Goal: Task Accomplishment & Management: Manage account settings

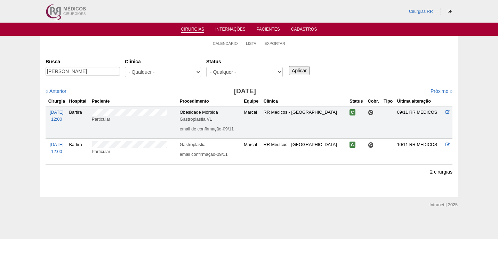
click at [200, 27] on link "Cirurgias" at bounding box center [192, 30] width 23 height 6
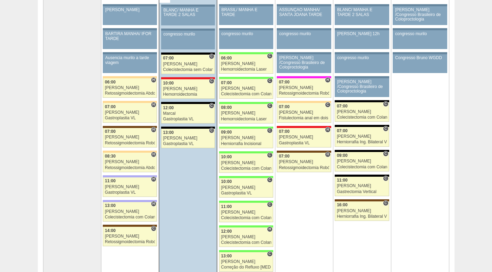
scroll to position [69, 0]
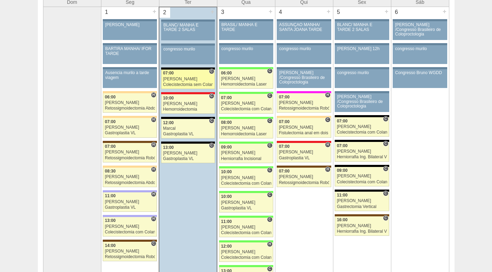
click at [198, 85] on div "Colecistectomia sem Colangiografia VL" at bounding box center [188, 84] width 50 height 5
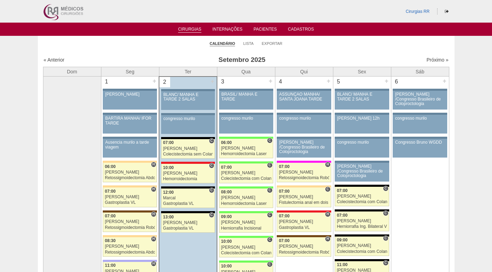
scroll to position [67, 0]
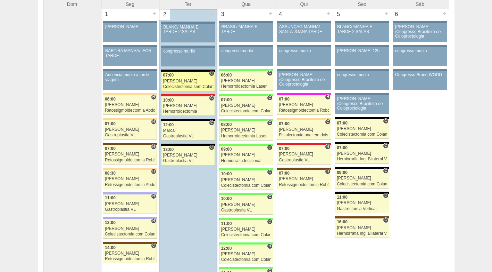
click at [183, 83] on div "[PERSON_NAME]" at bounding box center [188, 81] width 50 height 5
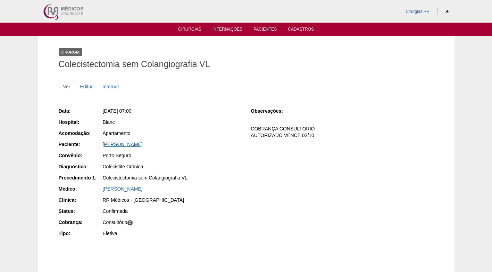
click at [143, 143] on link "[PERSON_NAME]" at bounding box center [123, 144] width 40 height 6
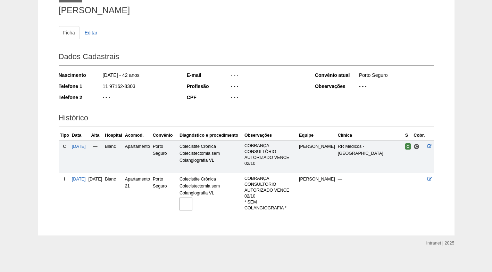
scroll to position [59, 0]
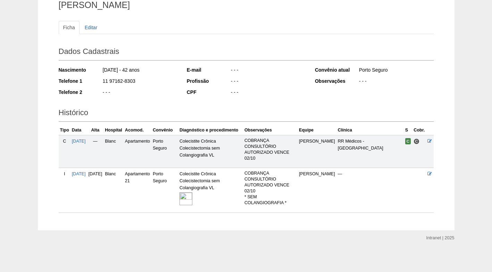
click at [193, 197] on img at bounding box center [186, 198] width 13 height 13
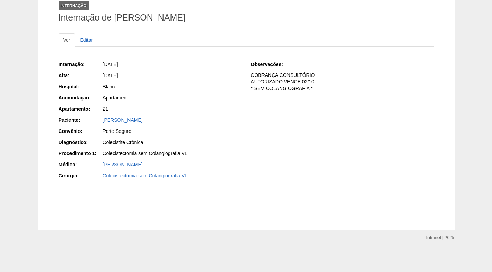
scroll to position [104, 0]
click at [257, 75] on div "Internação: [DATE] [GEOGRAPHIC_DATA]: [DATE] Hospital: Blanc Acomodação: Aparta…" at bounding box center [246, 120] width 375 height 125
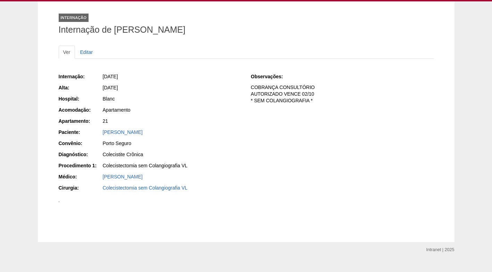
scroll to position [0, 0]
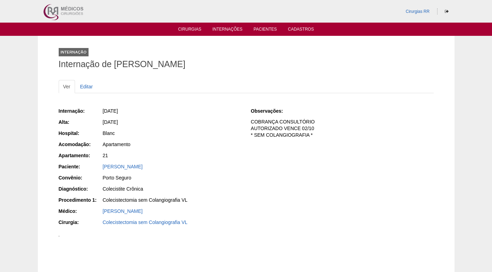
drag, startPoint x: 330, startPoint y: 56, endPoint x: 195, endPoint y: 42, distance: 136.3
click at [324, 54] on div "Internação Internação de [PERSON_NAME]" at bounding box center [246, 57] width 375 height 32
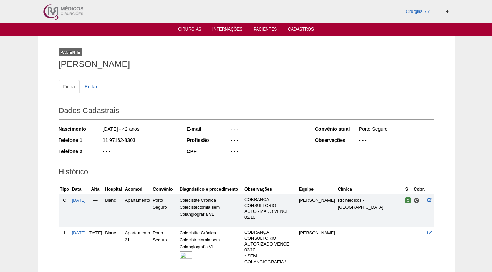
scroll to position [59, 0]
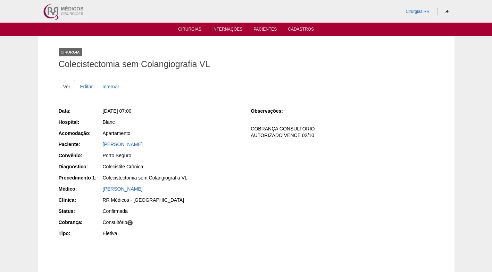
click at [209, 112] on div "Ter, 02/09/2025 - 07:00" at bounding box center [172, 110] width 139 height 7
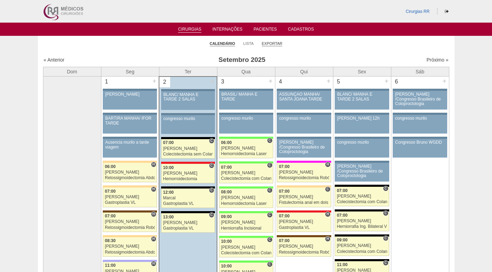
click at [278, 43] on link "Exportar" at bounding box center [272, 43] width 21 height 5
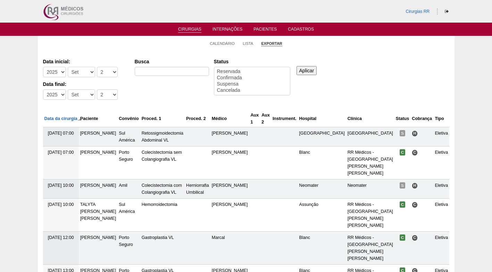
select select
click at [103, 74] on select "-Dia 1 2 3 4 5 6 7 8 9 10 11 12 13 14 15 16 17 18 19 20 21 22 23 24 25 26 27 28…" at bounding box center [107, 72] width 21 height 10
select select "3"
click at [97, 67] on select "-Dia 1 2 3 4 5 6 7 8 9 10 11 12 13 14 15 16 17 18 19 20 21 22 23 24 25 26 27 28…" at bounding box center [107, 72] width 21 height 10
click at [106, 95] on select "-Dia 1 2 3 4 5 6 7 8 9 10 11 12 13 14 15 16 17 18 19 20 21 22 23 24 25 26 27 28…" at bounding box center [107, 94] width 21 height 10
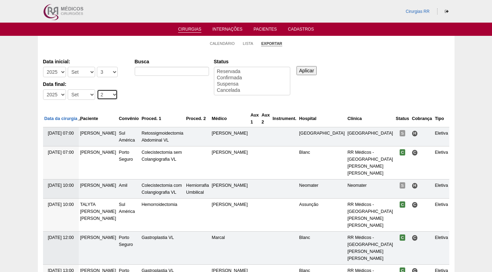
select select "3"
click at [97, 89] on select "-Dia 1 2 3 4 5 6 7 8 9 10 11 12 13 14 15 16 17 18 19 20 21 22 23 24 25 26 27 28…" at bounding box center [107, 94] width 21 height 10
select select "conf"
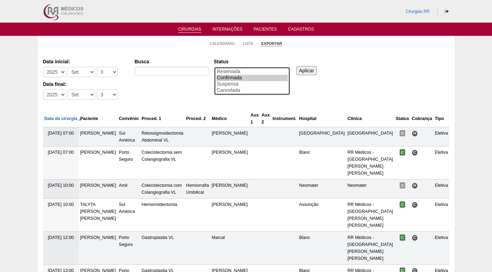
click at [231, 77] on option "Confirmada" at bounding box center [252, 78] width 72 height 6
click at [316, 70] on input "Aplicar" at bounding box center [307, 70] width 21 height 9
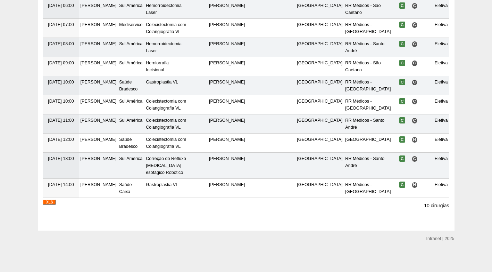
scroll to position [128, 0]
click at [52, 203] on img at bounding box center [49, 201] width 13 height 5
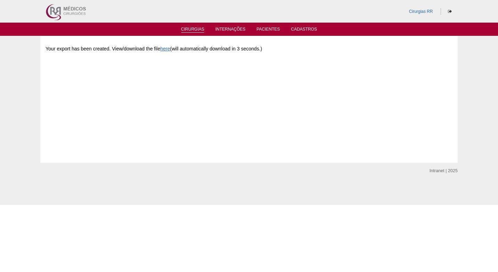
click at [200, 29] on link "Cirurgias" at bounding box center [192, 30] width 23 height 6
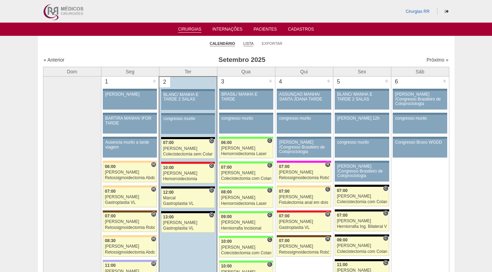
click at [246, 43] on link "Lista" at bounding box center [249, 43] width 10 height 5
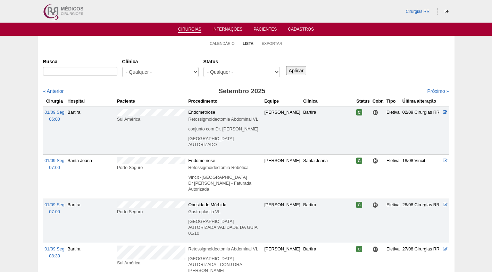
select select "resr"
click at [204, 67] on select "- Qualquer - Reservada Confirmada Suspensa Cancelada" at bounding box center [242, 72] width 76 height 10
click at [298, 69] on input "Aplicar" at bounding box center [296, 70] width 21 height 9
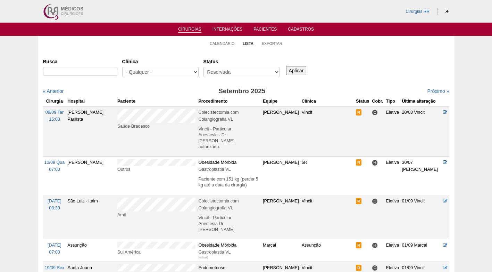
click at [220, 40] on li "Calendário" at bounding box center [222, 43] width 25 height 10
click at [221, 42] on link "Calendário" at bounding box center [222, 43] width 25 height 5
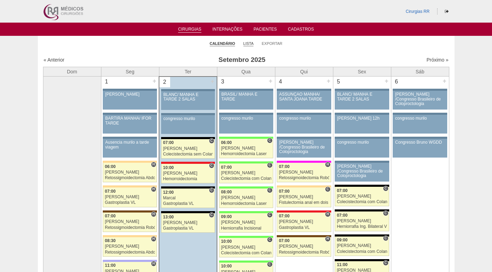
click at [251, 43] on link "Lista" at bounding box center [249, 43] width 10 height 5
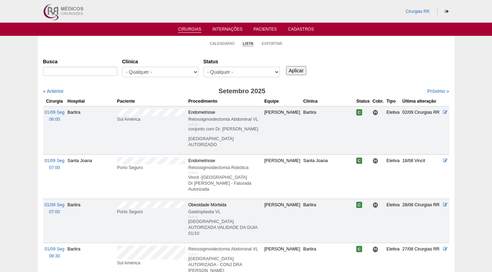
select select "resr"
click at [204, 67] on select "- Qualquer - Reservada Confirmada Suspensa Cancelada" at bounding box center [242, 72] width 76 height 10
click at [305, 69] on input "Aplicar" at bounding box center [296, 70] width 21 height 9
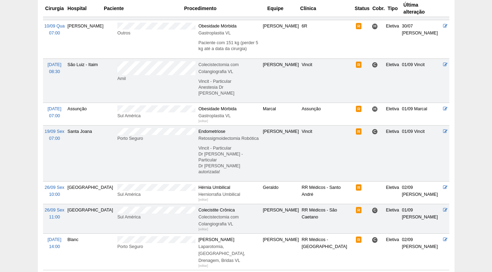
scroll to position [139, 0]
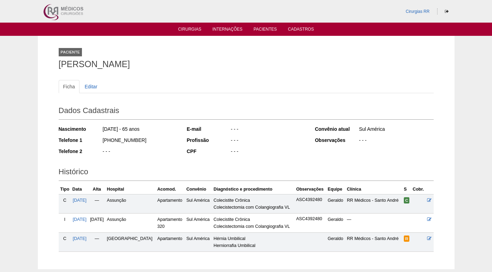
click at [146, 145] on div "(11) 99943-0816" at bounding box center [139, 141] width 75 height 9
drag, startPoint x: 108, startPoint y: 68, endPoint x: 58, endPoint y: 65, distance: 50.1
click at [58, 65] on div "Paciente Ercílio Cirillo Junior Ficha Editar Dados Cadastrais Nascimento 07/07/…" at bounding box center [247, 152] width 386 height 233
copy h1 "Ercílio Cirillo Junior"
click at [224, 156] on div "CPF - - -" at bounding box center [246, 152] width 119 height 9
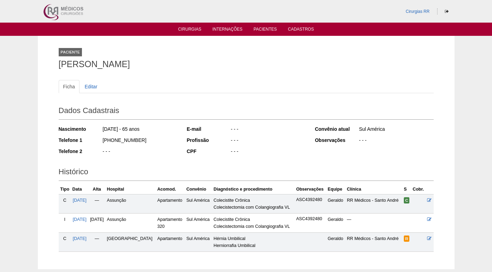
click at [226, 154] on div "CPF - - -" at bounding box center [246, 152] width 119 height 9
drag, startPoint x: 140, startPoint y: 66, endPoint x: 56, endPoint y: 62, distance: 84.5
click at [56, 62] on div "Paciente Ercílio Cirillo Junior Ficha Editar Dados Cadastrais Nascimento 07/07/…" at bounding box center [247, 152] width 386 height 233
copy h1 "Ercílio Cirillo Junior"
drag, startPoint x: 156, startPoint y: 55, endPoint x: 137, endPoint y: 43, distance: 23.1
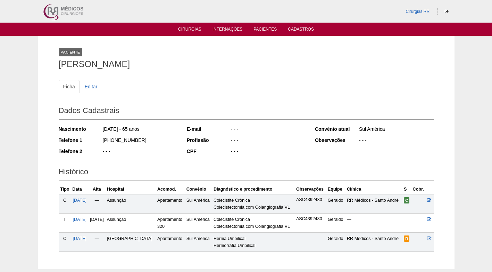
click at [156, 56] on div "Paciente Ercílio Cirillo Junior" at bounding box center [246, 57] width 375 height 32
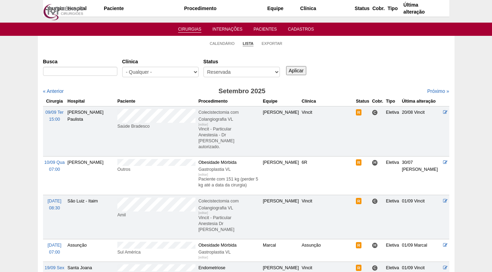
scroll to position [139, 0]
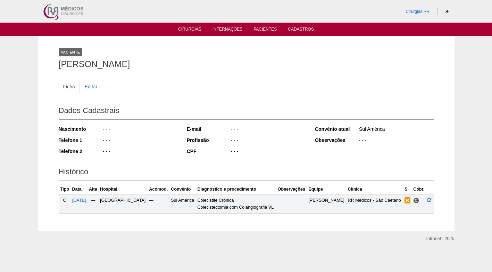
click at [141, 140] on div "- - -" at bounding box center [139, 141] width 75 height 9
click at [191, 142] on div "Profissão" at bounding box center [208, 140] width 43 height 7
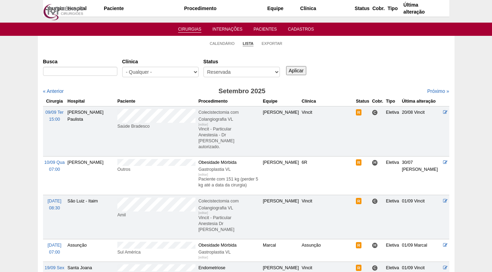
scroll to position [139, 0]
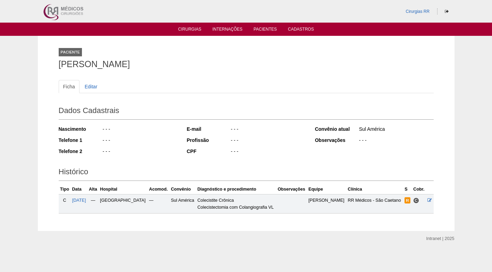
drag, startPoint x: 172, startPoint y: 60, endPoint x: 58, endPoint y: 64, distance: 114.0
click at [59, 64] on h1 "YOSHIKO DIRCE HOSSAKA" at bounding box center [246, 64] width 375 height 9
copy h1 "YOSHIKO DIRCE HOSSAKA"
click at [249, 63] on h1 "YOSHIKO DIRCE HOSSAKA" at bounding box center [246, 64] width 375 height 9
click at [113, 66] on h1 "YOSHIKO DIRCE HOSSAKA" at bounding box center [246, 64] width 375 height 9
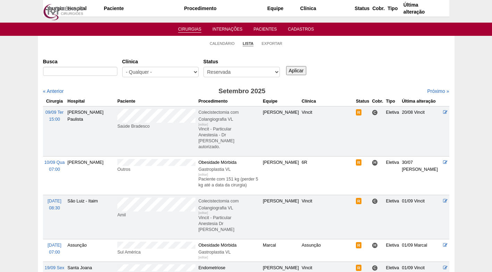
scroll to position [139, 0]
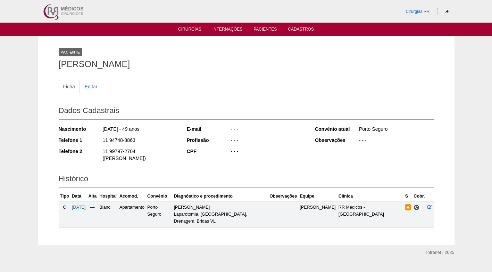
drag, startPoint x: 176, startPoint y: 65, endPoint x: 58, endPoint y: 66, distance: 117.5
click at [59, 66] on h1 "[PERSON_NAME]" at bounding box center [246, 64] width 375 height 9
copy h1 "[PERSON_NAME]"
click at [235, 72] on div "Paciente [PERSON_NAME]" at bounding box center [246, 57] width 375 height 32
click at [261, 83] on ul "Ficha Editar" at bounding box center [246, 86] width 375 height 13
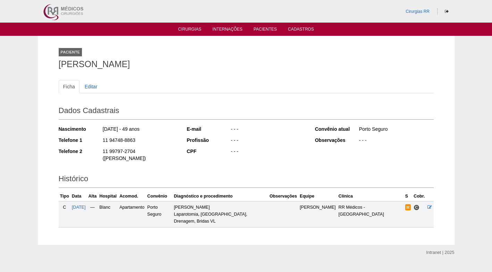
click at [256, 119] on h2 "Dados Cadastrais" at bounding box center [246, 112] width 375 height 16
click at [271, 126] on div "- - -" at bounding box center [267, 129] width 75 height 9
click at [268, 84] on ul "Ficha Editar" at bounding box center [246, 86] width 375 height 13
click at [234, 86] on ul "Ficha Editar" at bounding box center [246, 86] width 375 height 13
click at [133, 94] on div "Ficha Editar" at bounding box center [246, 90] width 375 height 20
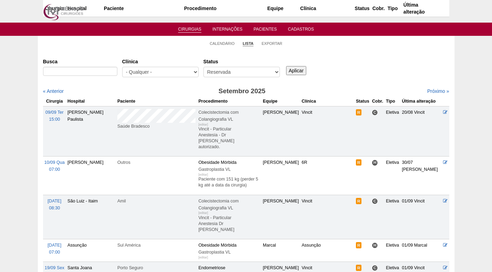
scroll to position [139, 0]
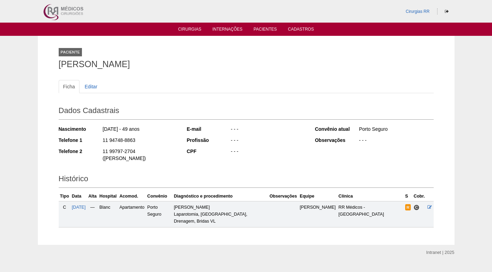
drag, startPoint x: 144, startPoint y: 137, endPoint x: 103, endPoint y: 139, distance: 40.7
click at [103, 139] on div "11 94748-8863" at bounding box center [139, 141] width 75 height 9
copy div "11 94748-8863"
click at [164, 142] on div "11 94748-8863" at bounding box center [139, 141] width 75 height 9
click at [169, 85] on ul "Ficha Editar" at bounding box center [246, 86] width 375 height 13
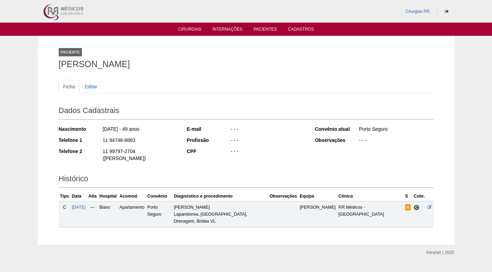
click at [206, 109] on h2 "Dados Cadastrais" at bounding box center [246, 112] width 375 height 16
click at [215, 62] on h1 "[PERSON_NAME]" at bounding box center [246, 64] width 375 height 9
click at [175, 44] on div "Paciente DANIELE NICACIO TOLEDO" at bounding box center [246, 57] width 375 height 32
click at [241, 89] on ul "Ficha Editar" at bounding box center [246, 86] width 375 height 13
click at [256, 85] on ul "Ficha Editar" at bounding box center [246, 86] width 375 height 13
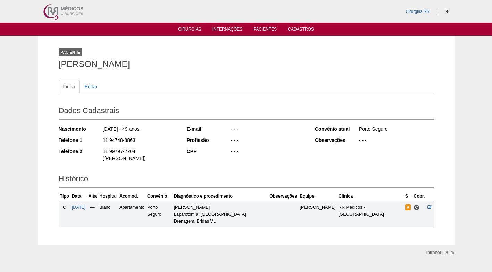
click at [228, 98] on div "Ficha Editar" at bounding box center [246, 90] width 375 height 20
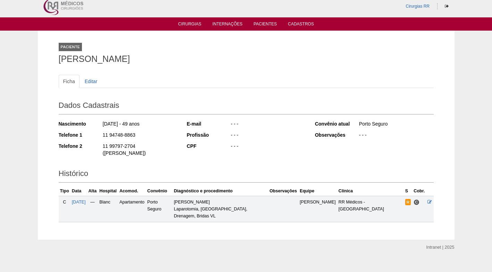
scroll to position [8, 0]
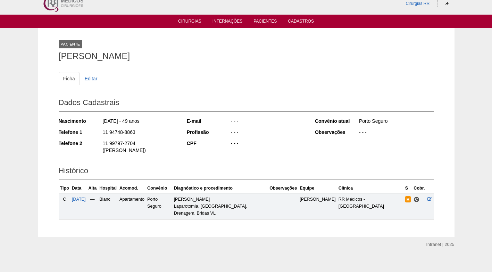
click at [271, 138] on div "E-mail - - - Profissão - - - CPF - - -" at bounding box center [246, 133] width 119 height 36
click at [245, 74] on ul "Ficha Editar" at bounding box center [246, 78] width 375 height 13
drag, startPoint x: 136, startPoint y: 131, endPoint x: 146, endPoint y: 122, distance: 12.8
click at [116, 131] on div "11 94748-8863" at bounding box center [139, 133] width 75 height 9
click at [155, 144] on div "11 99797-2704 (JENNIFER - FILHA)" at bounding box center [139, 148] width 75 height 16
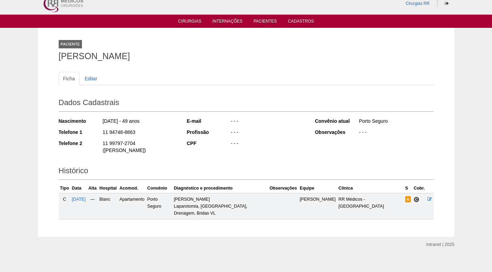
click at [166, 126] on div "Nascimento 24/02/1976 - 49 anos Telefone 1 11 94748-8863 Telefone 2 11 99797-27…" at bounding box center [118, 137] width 119 height 45
click at [428, 198] on icon at bounding box center [430, 199] width 5 height 5
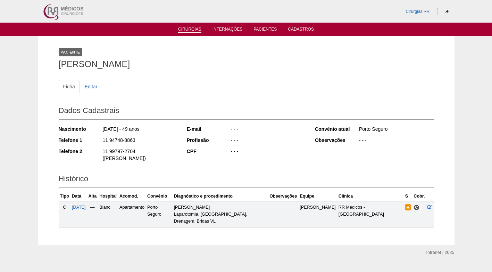
click at [190, 27] on link "Cirurgias" at bounding box center [189, 30] width 23 height 6
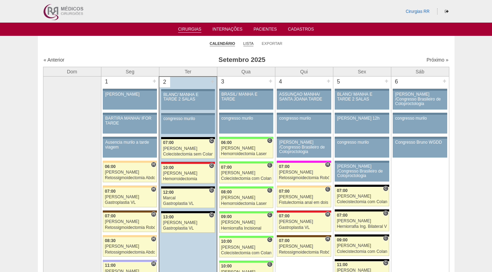
click at [248, 44] on link "Lista" at bounding box center [249, 43] width 10 height 5
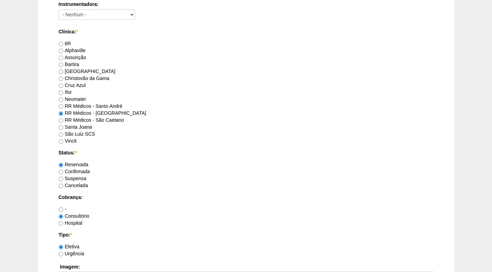
scroll to position [486, 0]
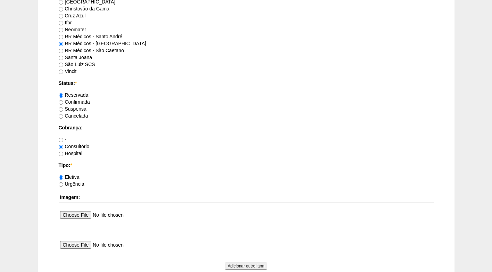
click at [83, 100] on label "Confirmada" at bounding box center [74, 102] width 31 height 6
click at [63, 100] on input "Confirmada" at bounding box center [61, 102] width 5 height 5
radio input "true"
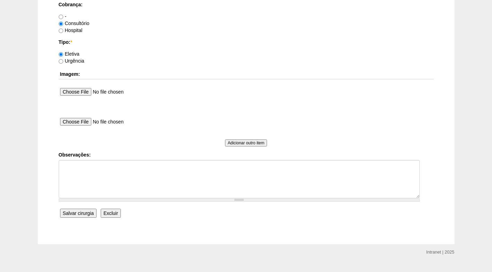
scroll to position [624, 0]
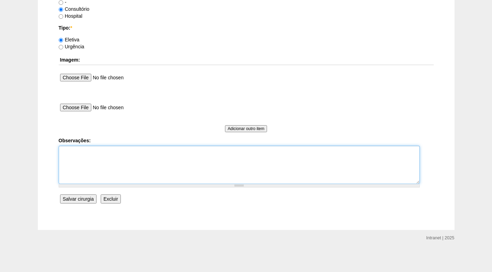
click at [104, 155] on textarea "Observações:" at bounding box center [239, 165] width 361 height 38
type textarea "f"
type textarea "FATURADO CONSULTÓRIO"
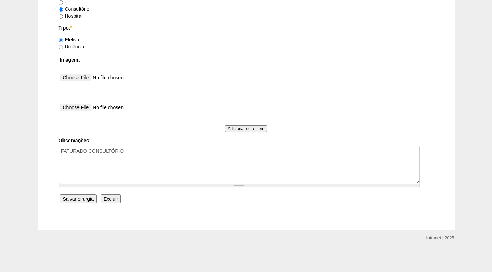
click at [89, 198] on input "Salvar cirurgia" at bounding box center [78, 198] width 36 height 9
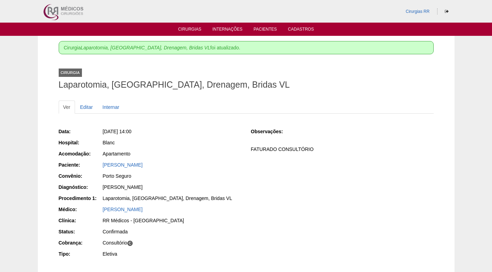
click at [289, 204] on div "Data: [DATE] 14:00 Hospital: Blanc Acomodação: Apartamento Paciente: [PERSON_NA…" at bounding box center [246, 193] width 375 height 136
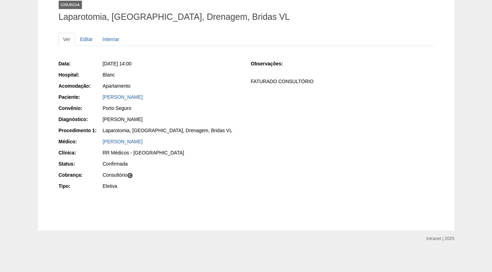
scroll to position [68, 0]
click at [287, 129] on div "Data: [DATE] 14:00 Hospital: Blanc Acomodação: Apartamento Paciente: [PERSON_NA…" at bounding box center [246, 125] width 375 height 136
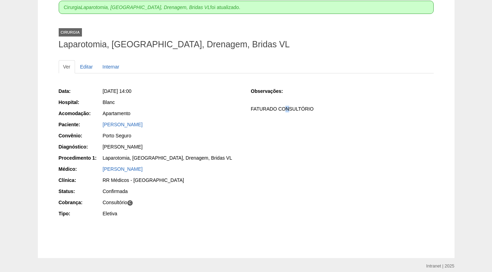
scroll to position [0, 0]
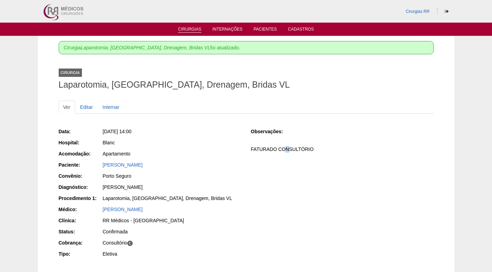
click at [193, 28] on link "Cirurgias" at bounding box center [189, 30] width 23 height 6
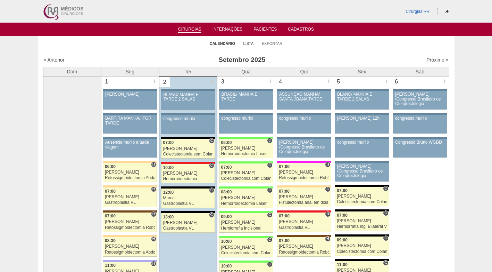
click at [247, 46] on link "Lista" at bounding box center [249, 43] width 10 height 5
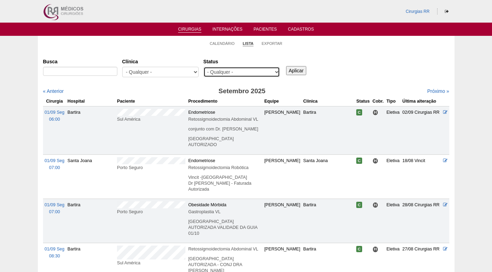
click at [226, 70] on select "- Qualquer - Reservada Confirmada Suspensa Cancelada" at bounding box center [242, 72] width 76 height 10
select select "resr"
click at [204, 67] on select "- Qualquer - Reservada Confirmada Suspensa Cancelada" at bounding box center [242, 72] width 76 height 10
click at [297, 69] on input "Aplicar" at bounding box center [296, 70] width 21 height 9
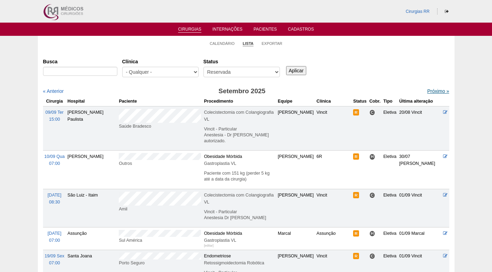
click at [435, 93] on link "Próximo »" at bounding box center [438, 91] width 22 height 6
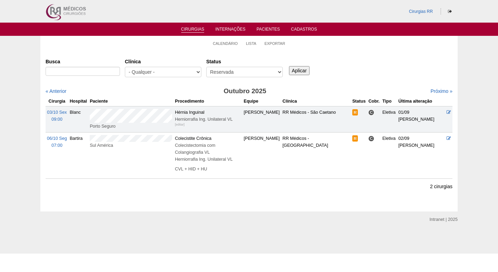
click at [138, 49] on ul "Calendário Lista Exportar" at bounding box center [248, 43] width 417 height 15
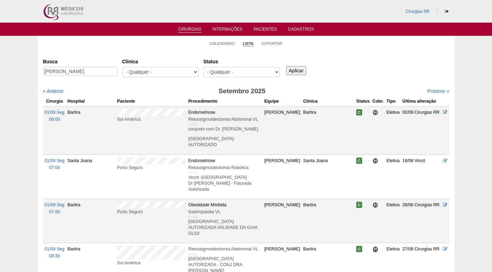
type input "[PERSON_NAME]"
drag, startPoint x: 310, startPoint y: 69, endPoint x: 305, endPoint y: 69, distance: 5.6
click at [308, 69] on div "Aplicar" at bounding box center [299, 65] width 28 height 19
click at [304, 69] on input "Aplicar" at bounding box center [296, 70] width 21 height 9
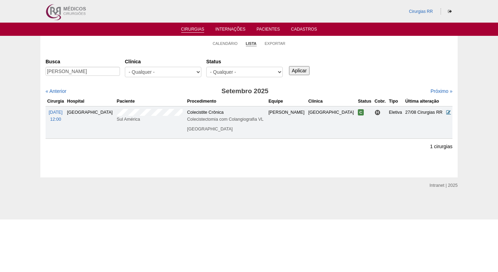
click at [447, 114] on icon at bounding box center [448, 112] width 5 height 5
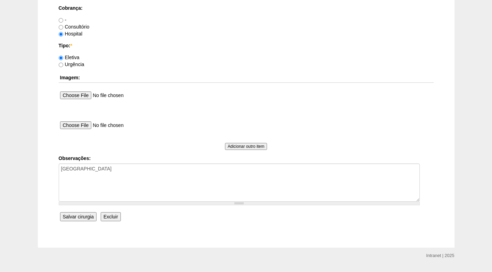
scroll to position [624, 0]
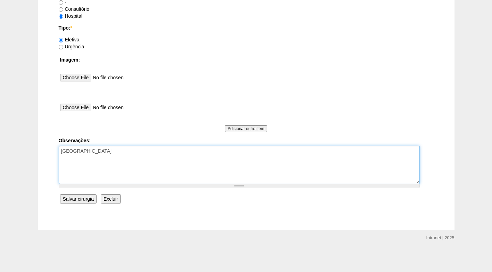
click at [120, 150] on textarea "[GEOGRAPHIC_DATA]" at bounding box center [239, 165] width 361 height 38
type textarea "COBRANÇA HOSPITAL AUTORIZADO"
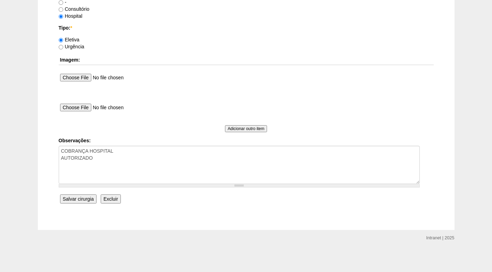
click at [90, 200] on input "Salvar cirurgia" at bounding box center [78, 198] width 36 height 9
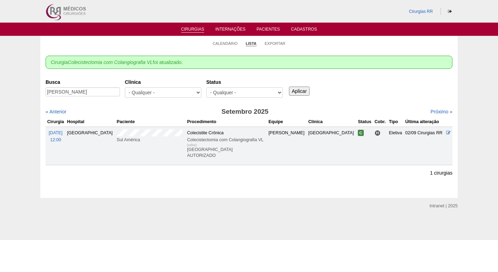
click at [351, 90] on div "Busca Adelaide Mafra de Paula Clínica - Qualquer - 6R Alphaville Assunção Barti…" at bounding box center [249, 88] width 407 height 25
click at [353, 47] on ul "Calendário Lista Exportar" at bounding box center [248, 43] width 417 height 15
drag, startPoint x: 103, startPoint y: 92, endPoint x: 36, endPoint y: 92, distance: 66.7
click at [36, 92] on div "Calendário Lista Exportar Cirurgia Colecistectomia com Colangiografia VL foi at…" at bounding box center [249, 117] width 498 height 162
paste input "BRC15762365"
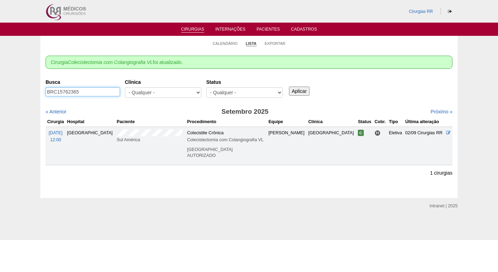
drag, startPoint x: 92, startPoint y: 90, endPoint x: 20, endPoint y: 93, distance: 72.0
click at [20, 93] on div "Calendário Lista Exportar Cirurgia Colecistectomia com Colangiografia VL foi at…" at bounding box center [249, 117] width 498 height 162
type input "BRC15762365"
click at [300, 90] on input "Aplicar" at bounding box center [299, 91] width 21 height 9
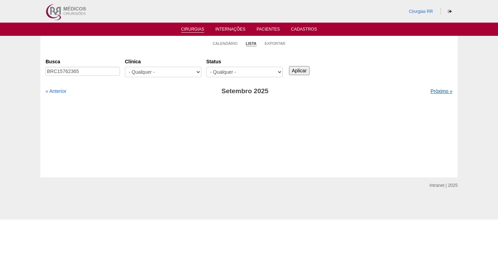
click at [435, 92] on link "Próximo »" at bounding box center [441, 91] width 22 height 6
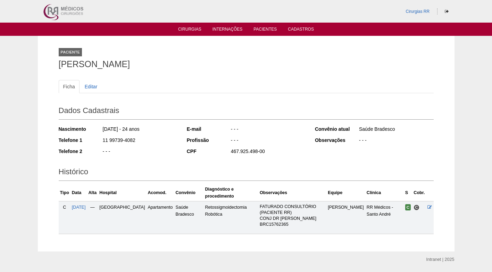
scroll to position [22, 0]
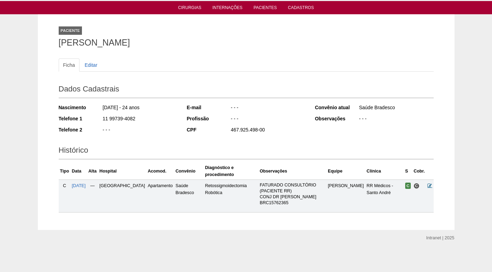
click at [431, 186] on icon at bounding box center [430, 185] width 5 height 5
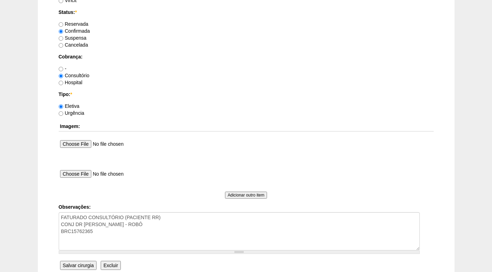
scroll to position [624, 0]
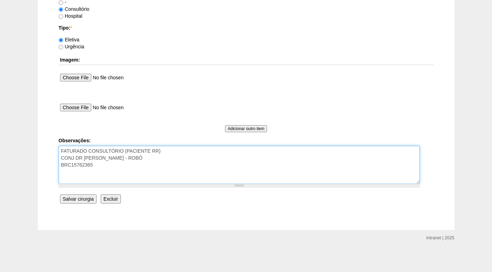
drag, startPoint x: 155, startPoint y: 155, endPoint x: 153, endPoint y: 159, distance: 3.7
click at [154, 156] on textarea "FATURADO CONSULTÓRIO (PACIENTE RR) CONJ DR ROGERS - ROBÔ BRC15762365" at bounding box center [239, 165] width 361 height 38
click at [151, 167] on textarea "FATURADO CONSULTÓRIO (PACIENTE RR) CONJ DR ROGERS - ROBÔ BRC15762365" at bounding box center [239, 165] width 361 height 38
type textarea "FATURADO CONSULTÓRIO (PACIENTE RR) CONJ DR ROGERS - ROBÔ BRC15762365 - AUTORIZA…"
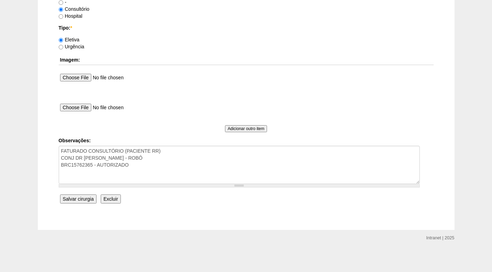
click at [80, 200] on input "Salvar cirurgia" at bounding box center [78, 198] width 36 height 9
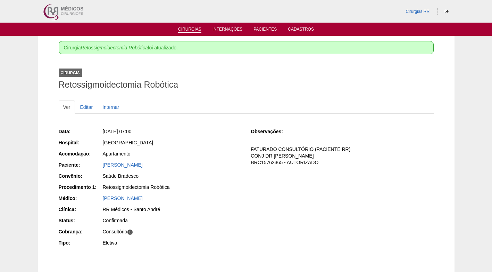
click at [191, 29] on link "Cirurgias" at bounding box center [189, 30] width 23 height 6
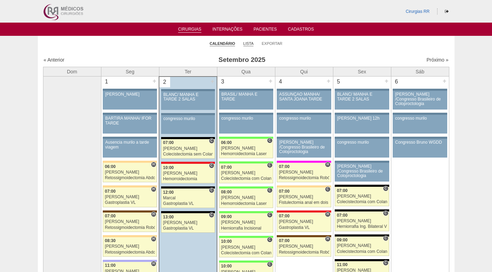
click at [246, 45] on link "Lista" at bounding box center [249, 43] width 10 height 5
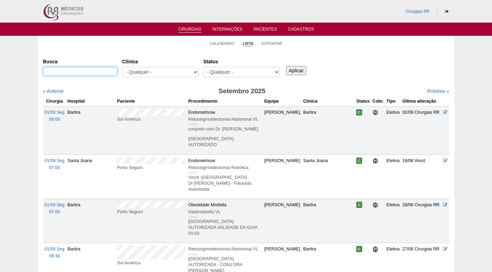
click at [100, 72] on input "Busca" at bounding box center [80, 71] width 74 height 9
paste input "(11) 99739-4082"
type input "(11) 99739-4082"
click at [287, 72] on input "Aplicar" at bounding box center [296, 70] width 21 height 9
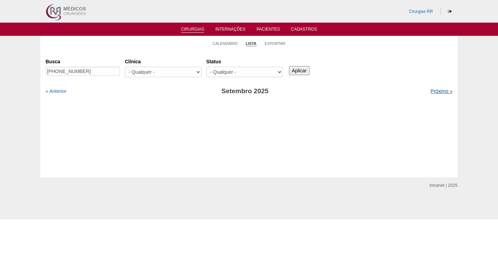
click at [431, 90] on link "Próximo »" at bounding box center [441, 91] width 22 height 6
drag, startPoint x: 75, startPoint y: 74, endPoint x: 30, endPoint y: 74, distance: 44.8
click at [30, 74] on div "Calendário Lista Exportar Cirurgias [GEOGRAPHIC_DATA] [PHONE_NUMBER] [GEOGRAPHI…" at bounding box center [249, 106] width 498 height 141
click at [109, 72] on input "Busca" at bounding box center [83, 71] width 74 height 9
type input "luana"
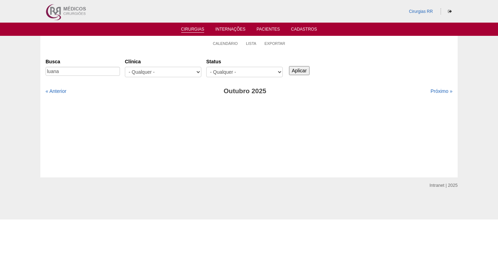
click at [301, 69] on input "Aplicar" at bounding box center [299, 70] width 21 height 9
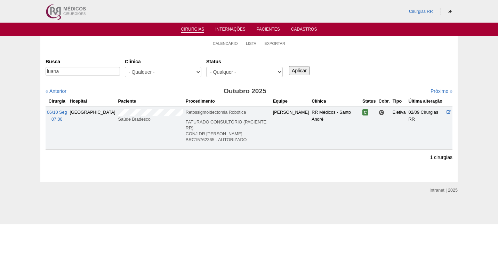
click at [117, 22] on div "Cirurgias RR" at bounding box center [248, 11] width 417 height 23
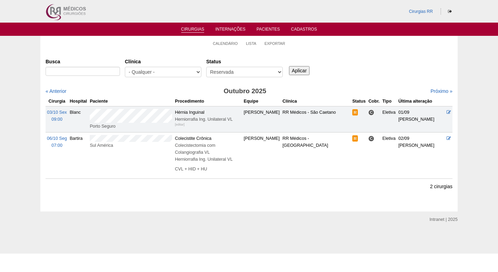
click at [252, 41] on link "Lista" at bounding box center [251, 43] width 10 height 5
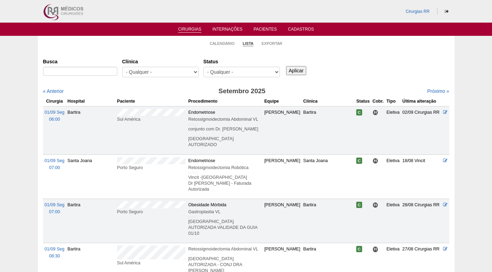
click at [252, 42] on link "Lista" at bounding box center [248, 43] width 11 height 5
click at [272, 42] on link "Exportar" at bounding box center [272, 43] width 21 height 5
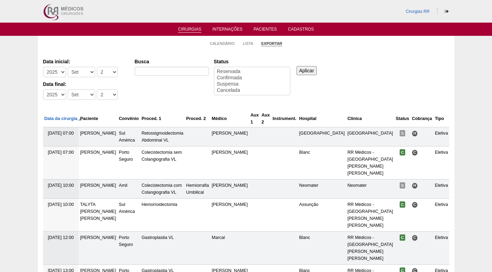
select select
click at [218, 44] on link "Calendário" at bounding box center [222, 43] width 25 height 5
click at [188, 46] on ul "Calendário Lista Exportar" at bounding box center [246, 43] width 417 height 15
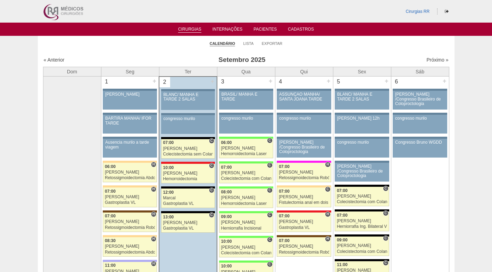
click at [296, 47] on ul "Calendário Lista Exportar" at bounding box center [246, 43] width 417 height 15
drag, startPoint x: 161, startPoint y: 55, endPoint x: 172, endPoint y: 47, distance: 13.5
click at [171, 44] on ul "Calendário Lista Exportar" at bounding box center [246, 43] width 417 height 15
click at [245, 46] on link "Lista" at bounding box center [249, 43] width 10 height 5
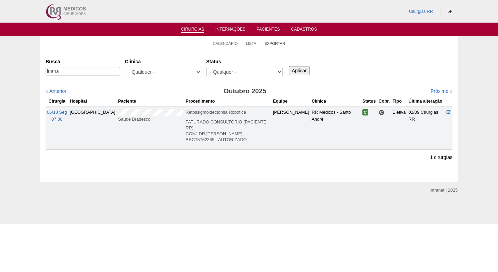
drag, startPoint x: 371, startPoint y: 55, endPoint x: 273, endPoint y: 44, distance: 99.0
click at [371, 56] on div "Cirurgias Busca luana Clínica - Qualquer - 6R Alphaville Assunção Bartira Brasi…" at bounding box center [248, 116] width 417 height 132
click at [235, 44] on link "Calendário" at bounding box center [225, 43] width 25 height 5
click at [253, 43] on link "Lista" at bounding box center [251, 43] width 10 height 5
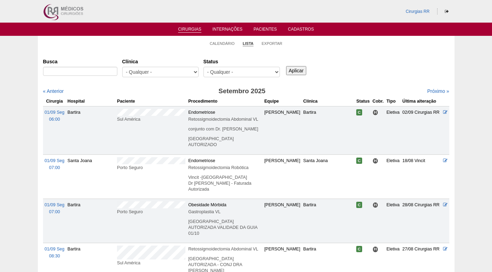
click at [383, 101] on th "Cobr." at bounding box center [378, 101] width 14 height 10
click at [332, 72] on div "Busca Clínica - Qualquer - 6R Alphaville Assunção Bartira Brasil Christovão da …" at bounding box center [246, 68] width 407 height 25
click at [218, 42] on link "Calendário" at bounding box center [222, 43] width 25 height 5
